Goal: Task Accomplishment & Management: Use online tool/utility

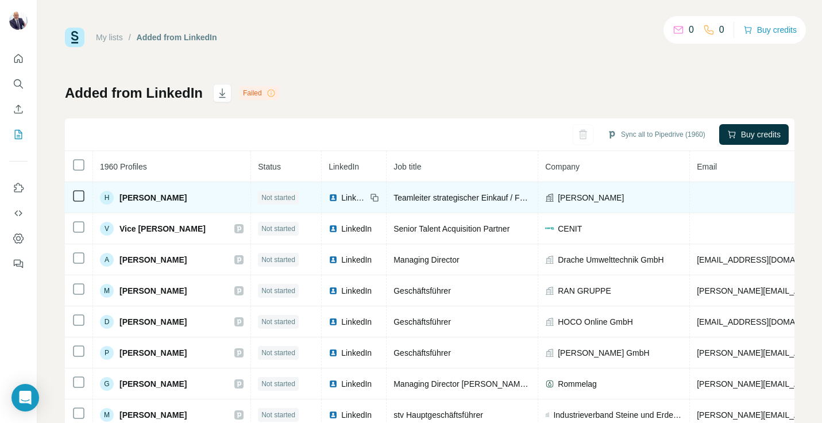
click at [156, 200] on span "[PERSON_NAME]" at bounding box center [152, 197] width 67 height 11
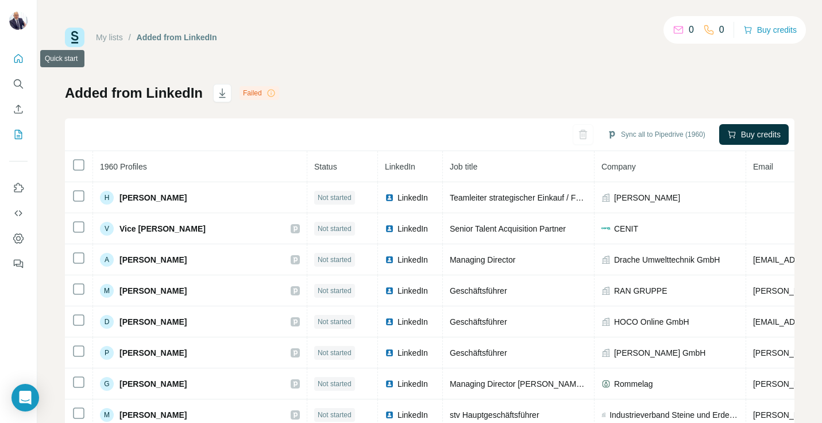
click at [20, 55] on icon "Quick start" at bounding box center [18, 58] width 9 height 9
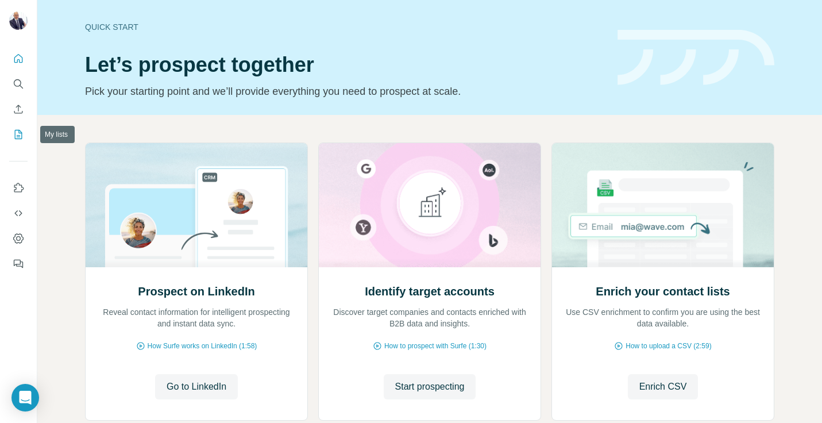
click at [21, 132] on icon "My lists" at bounding box center [18, 134] width 11 height 11
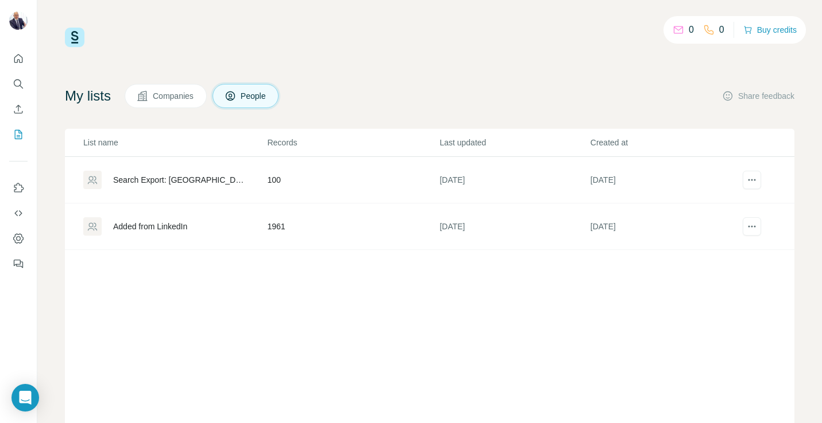
click at [148, 99] on icon at bounding box center [142, 95] width 11 height 11
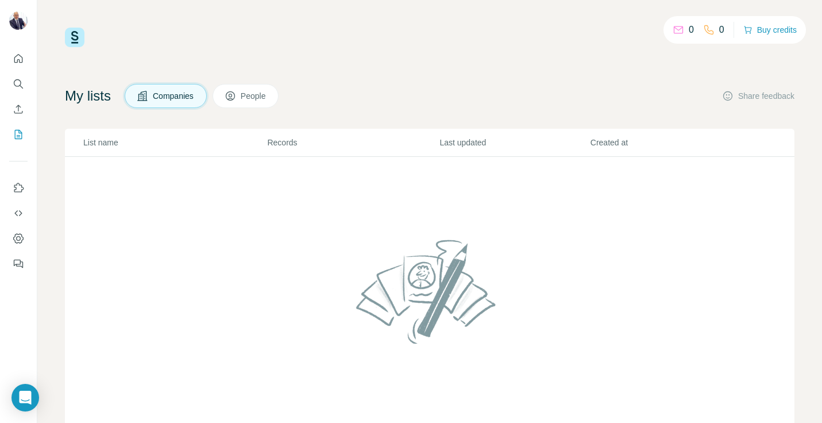
click at [250, 98] on span "People" at bounding box center [254, 95] width 26 height 11
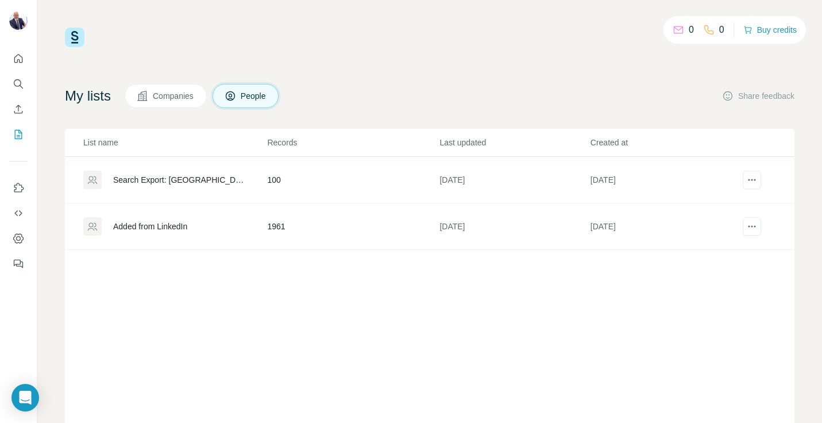
click at [161, 176] on div "Search Export: Germany, HR-Manager, HR-Assistent, HR Executive, Personal, Senio…" at bounding box center [180, 179] width 134 height 11
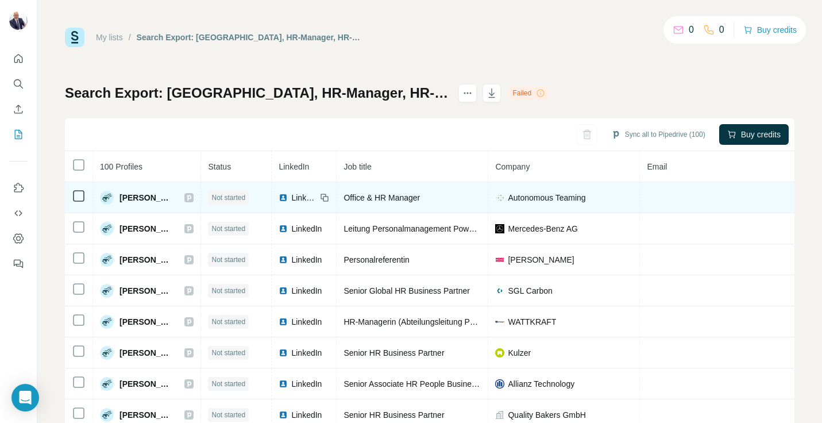
click at [107, 198] on img at bounding box center [107, 198] width 14 height 14
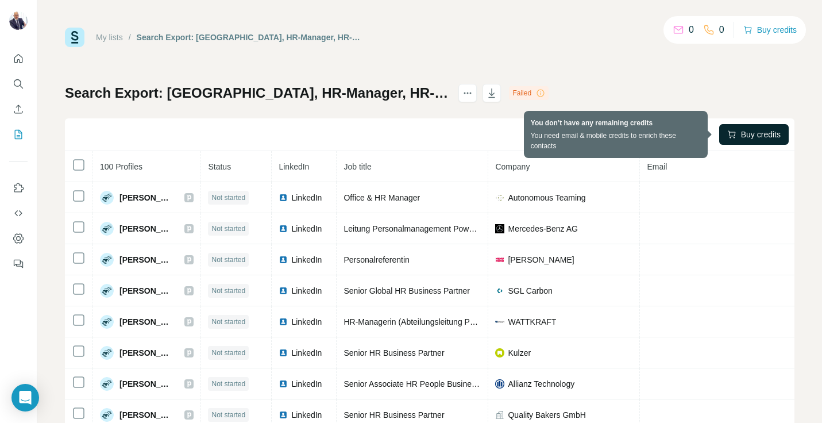
click at [749, 132] on span "Buy credits" at bounding box center [761, 134] width 40 height 11
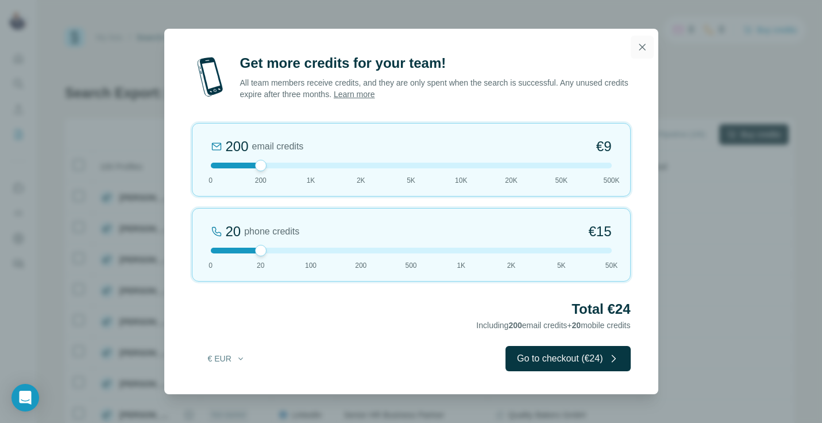
click at [643, 48] on icon "button" at bounding box center [642, 47] width 6 height 6
